Goal: Task Accomplishment & Management: Use online tool/utility

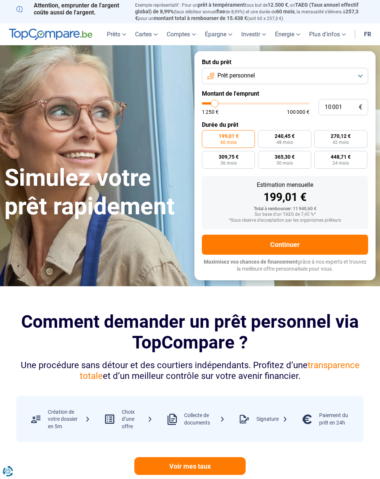
type input "9 000"
type input "9000"
type input "9 250"
type input "9250"
type input "10 000"
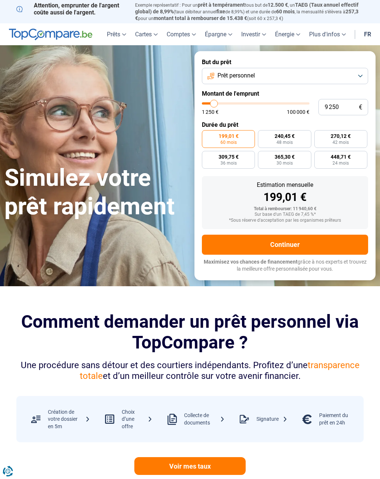
type input "10000"
type input "11 250"
type input "11250"
type input "12 000"
type input "12000"
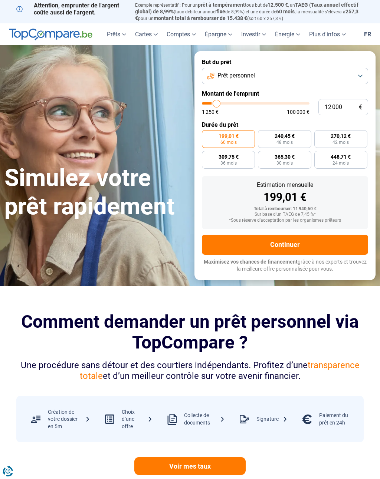
type input "13 000"
type input "13000"
type input "13 750"
type input "13750"
type input "14 500"
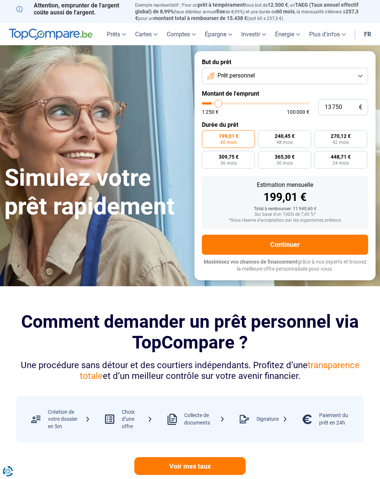
type input "14500"
type input "15 500"
type input "15500"
type input "16 250"
type input "16250"
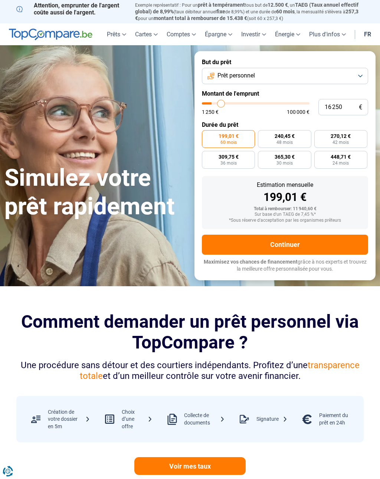
type input "17 000"
type input "17000"
type input "17 750"
type input "17750"
type input "18 250"
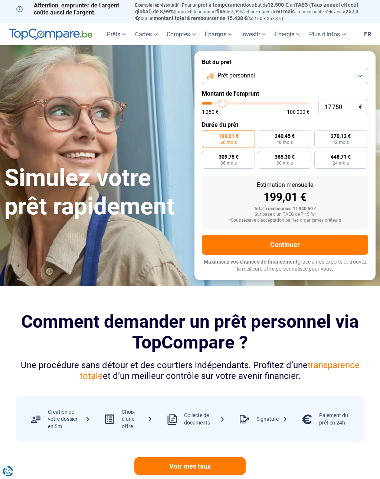
type input "18250"
type input "19 250"
type input "19250"
type input "20 000"
type input "20000"
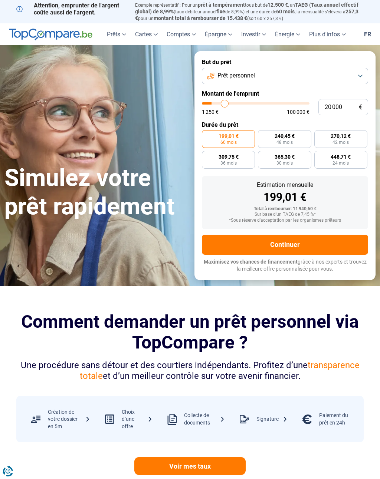
type input "20 250"
type input "20250"
type input "21 000"
type input "21000"
type input "21 750"
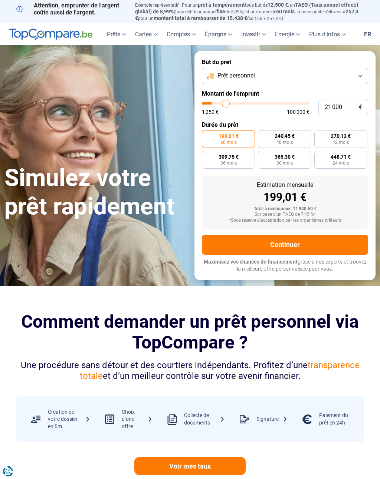
type input "21750"
type input "22 250"
type input "22250"
type input "22 500"
type input "22500"
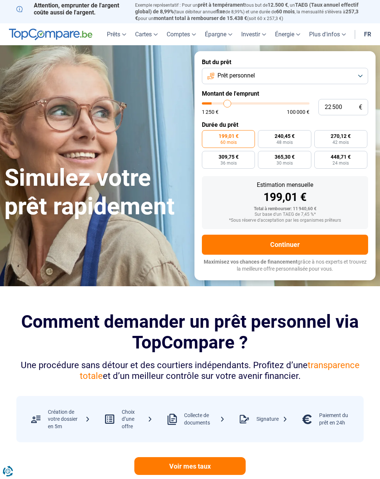
type input "23 250"
type input "23250"
type input "23 750"
type input "23750"
type input "24 000"
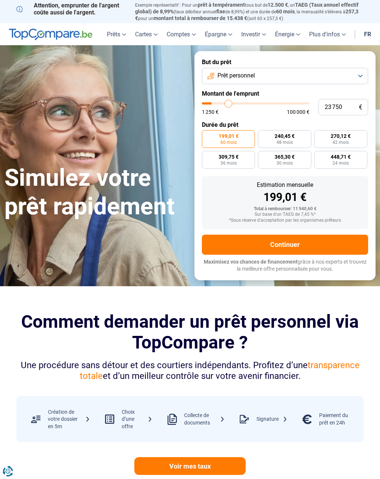
type input "24000"
type input "24 500"
type input "24500"
type input "24 750"
type input "24750"
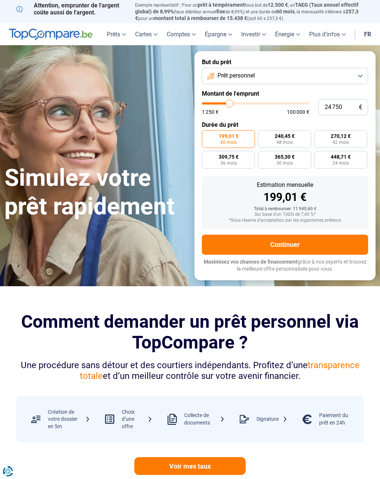
type input "25 250"
type input "25250"
type input "25 500"
type input "25500"
type input "26 000"
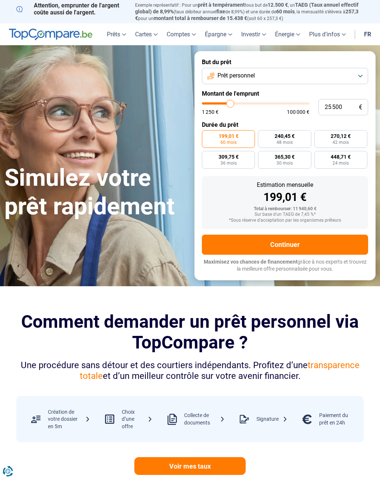
type input "26000"
type input "26 250"
type input "26250"
type input "26 750"
type input "26750"
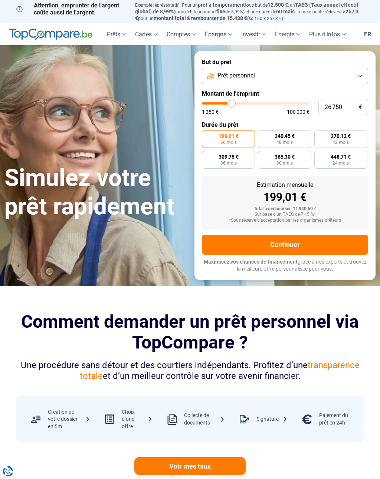
type input "27 000"
type input "27000"
type input "28 000"
type input "28000"
type input "28 500"
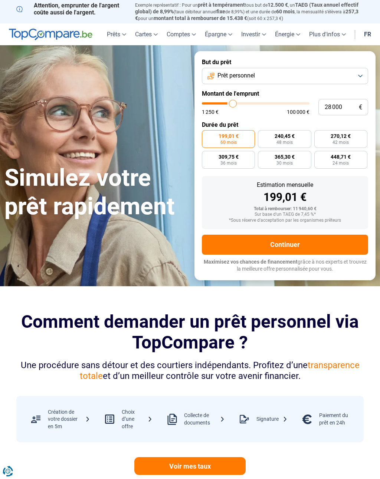
type input "28500"
type input "28 750"
type input "28750"
type input "29 250"
type input "29250"
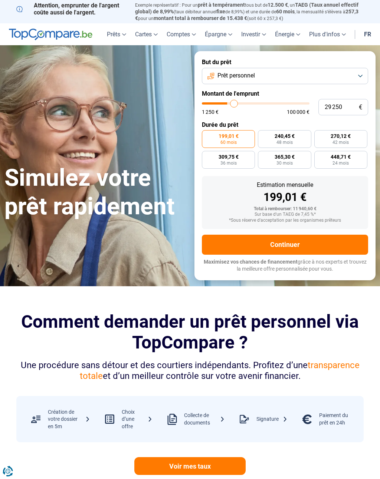
type input "29 500"
type input "29500"
type input "30 000"
type input "30000"
type input "30 250"
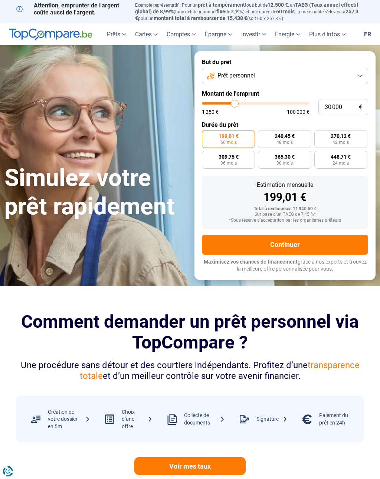
type input "30250"
type input "30 750"
type input "30750"
type input "31 000"
type input "31000"
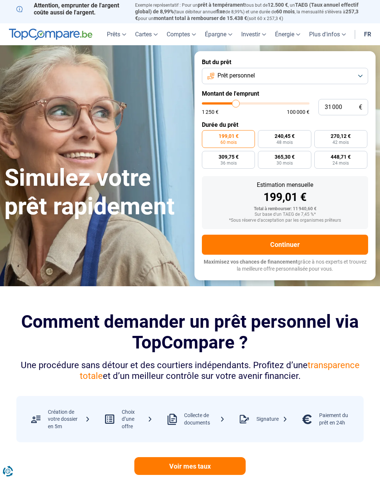
type input "31 500"
type input "31500"
type input "31 750"
type input "31750"
radio input "false"
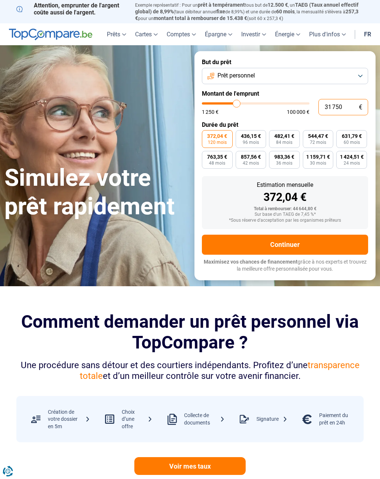
click at [338, 107] on input "31 750" at bounding box center [343, 107] width 50 height 16
type input "3 175"
type input "3250"
type input "317"
type input "1250"
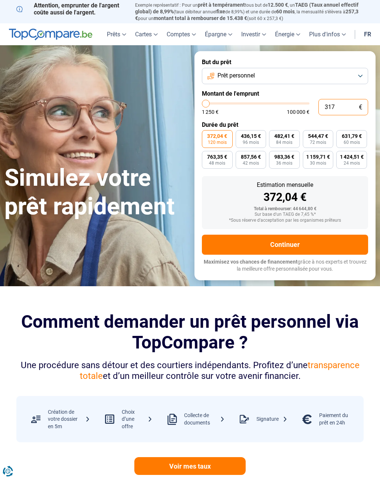
type input "31"
type input "1250"
type input "3"
type input "1250"
type input "0"
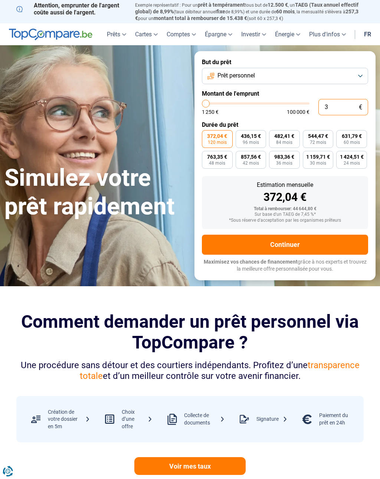
type input "1250"
type input "7"
type input "1250"
type input "70"
type input "1250"
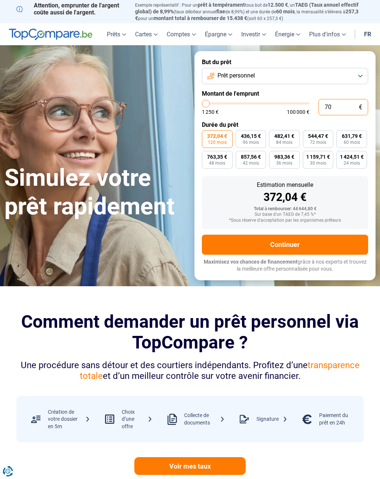
type input "700"
type input "1250"
type input "7 000"
type input "7000"
radio input "true"
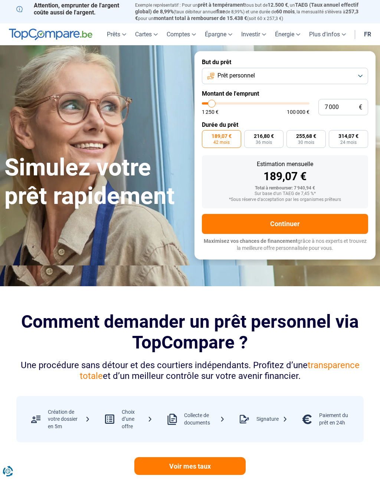
click at [268, 135] on span "216,80 €" at bounding box center [263, 135] width 20 height 5
click at [249, 135] on input "216,80 € 36 mois" at bounding box center [246, 132] width 5 height 5
radio input "true"
